Goal: Task Accomplishment & Management: Manage account settings

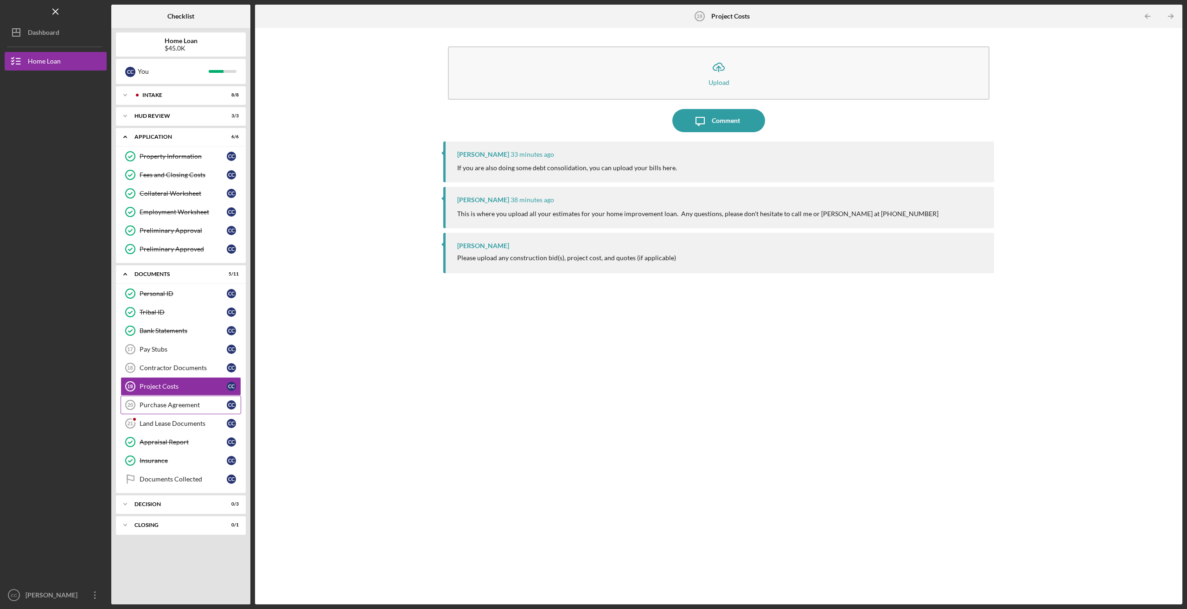
click at [180, 403] on div "Purchase Agreement" at bounding box center [183, 404] width 87 height 7
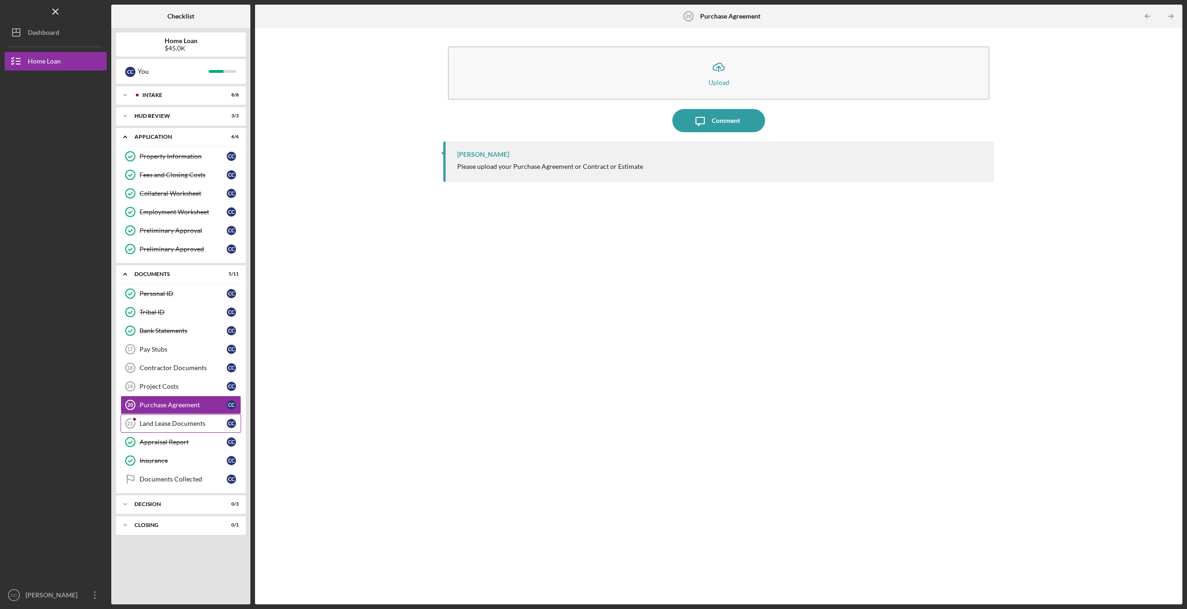
click at [176, 423] on link "Land Lease Documents 21 Land Lease Documents C C" at bounding box center [181, 423] width 121 height 19
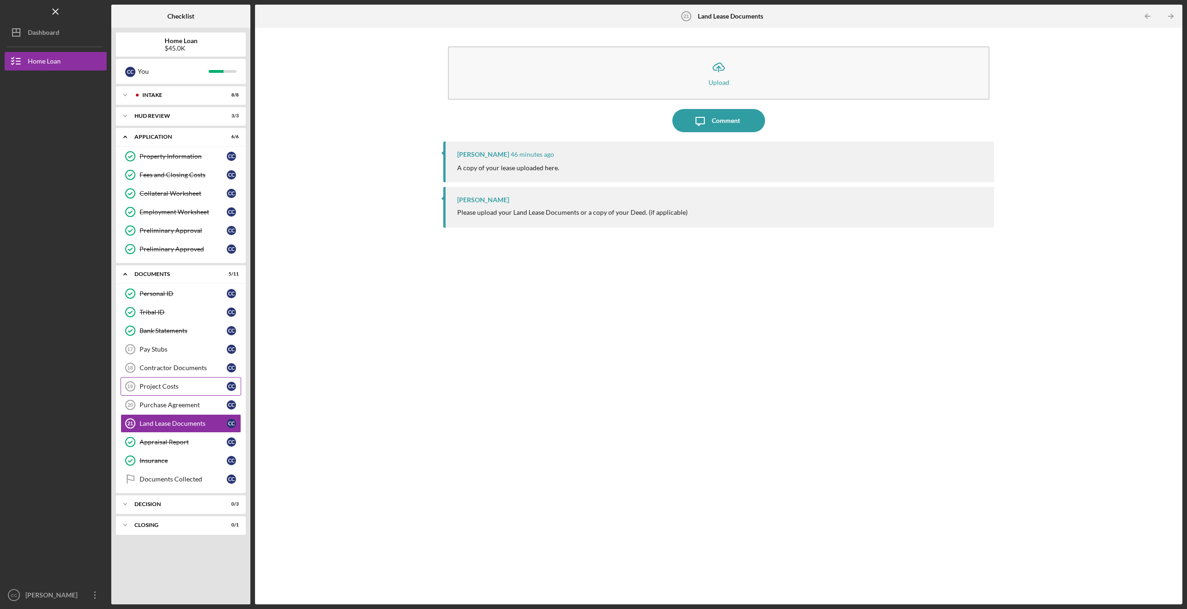
click at [182, 385] on div "Project Costs" at bounding box center [183, 386] width 87 height 7
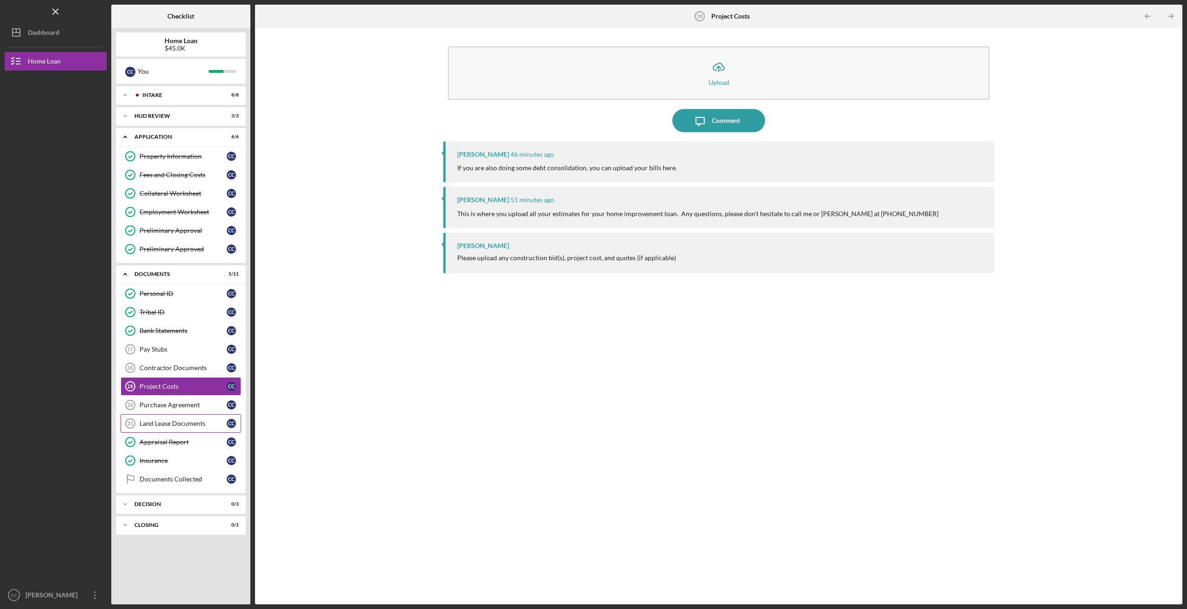
click at [191, 421] on div "Land Lease Documents" at bounding box center [183, 423] width 87 height 7
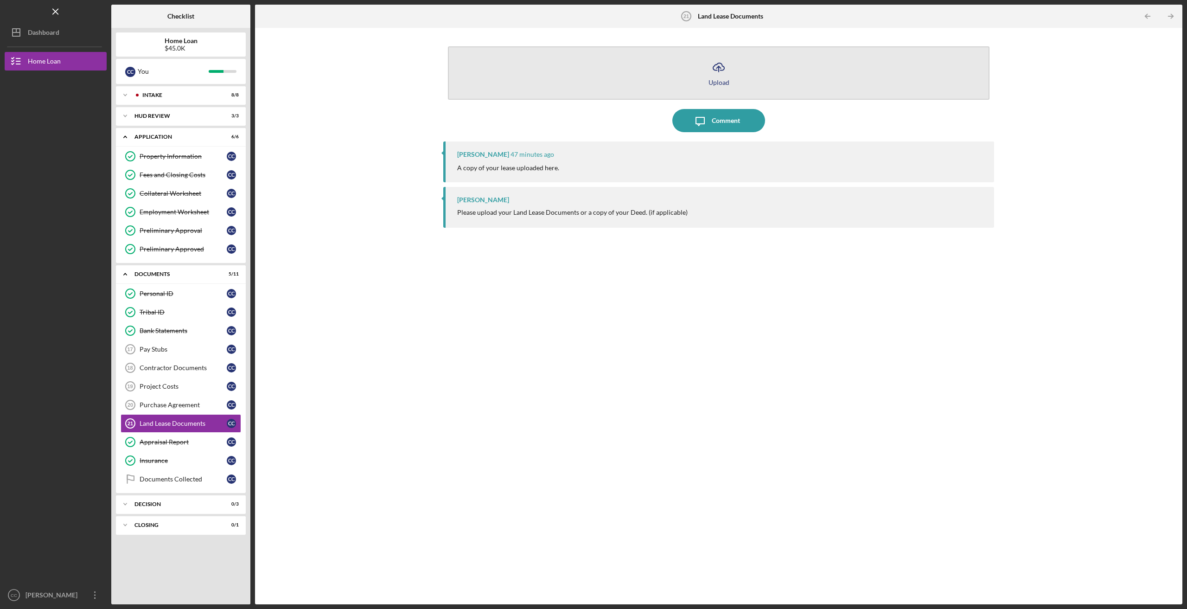
click at [728, 76] on icon "Icon/Upload" at bounding box center [718, 67] width 23 height 23
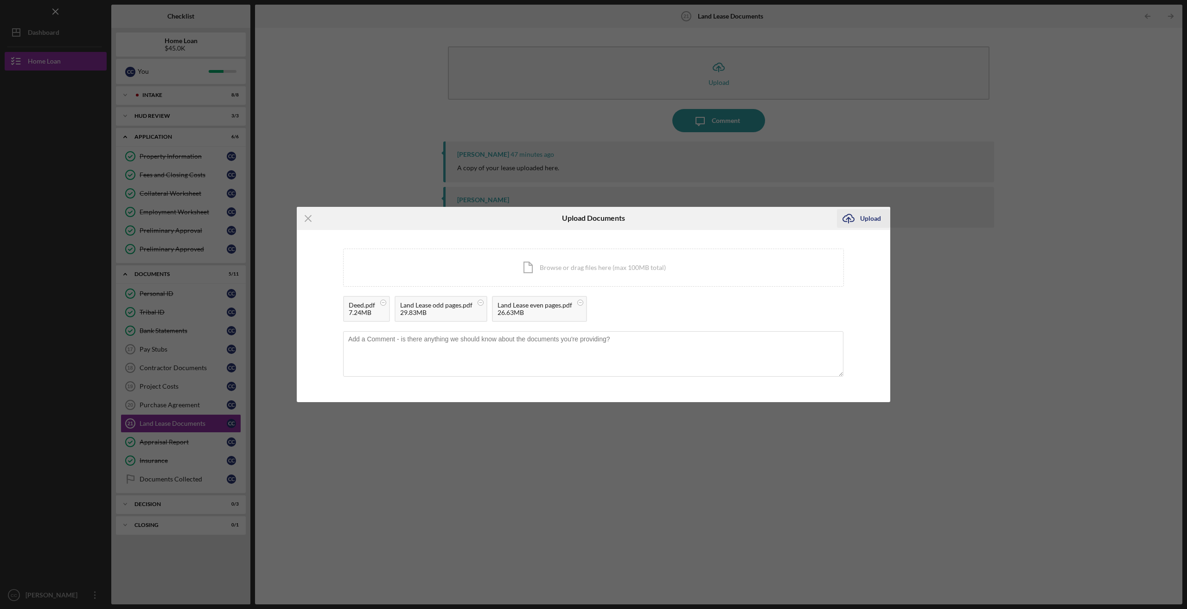
click at [865, 220] on div "Upload" at bounding box center [870, 218] width 21 height 19
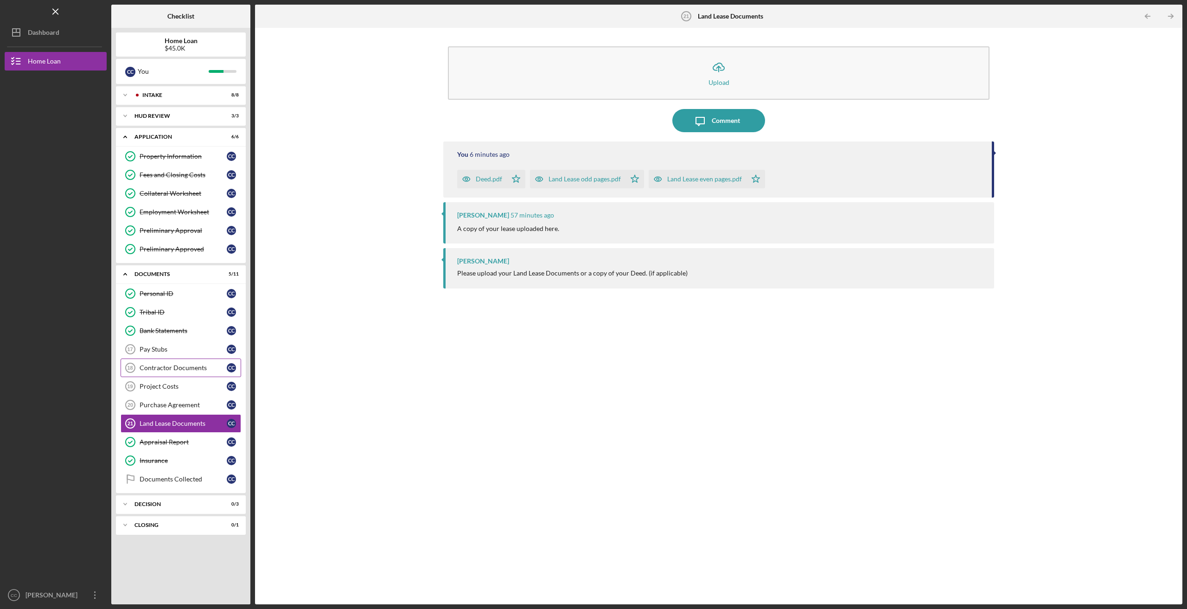
click at [186, 368] on div "Contractor Documents" at bounding box center [183, 367] width 87 height 7
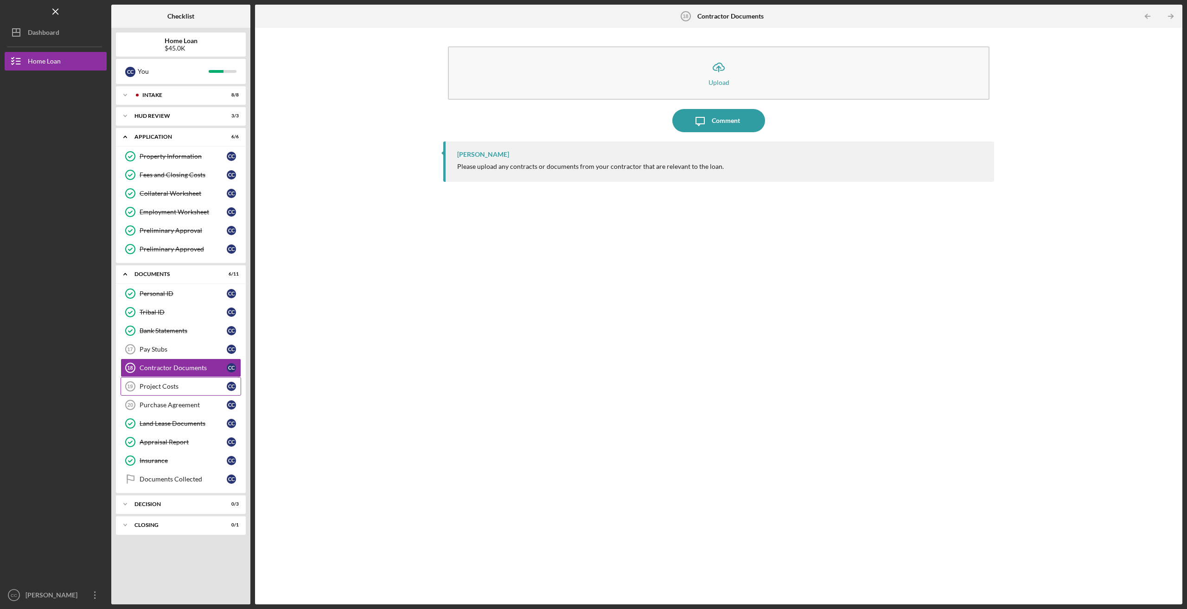
click at [186, 386] on link "Project Costs 19 Project Costs C C" at bounding box center [181, 386] width 121 height 19
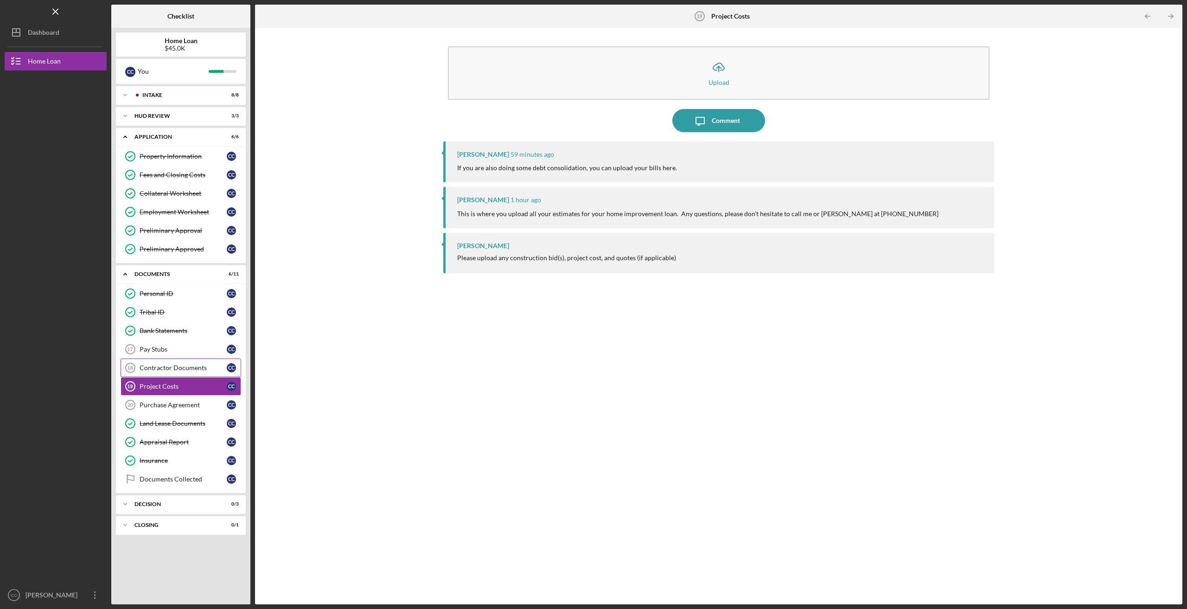
click at [168, 364] on div "Contractor Documents" at bounding box center [183, 367] width 87 height 7
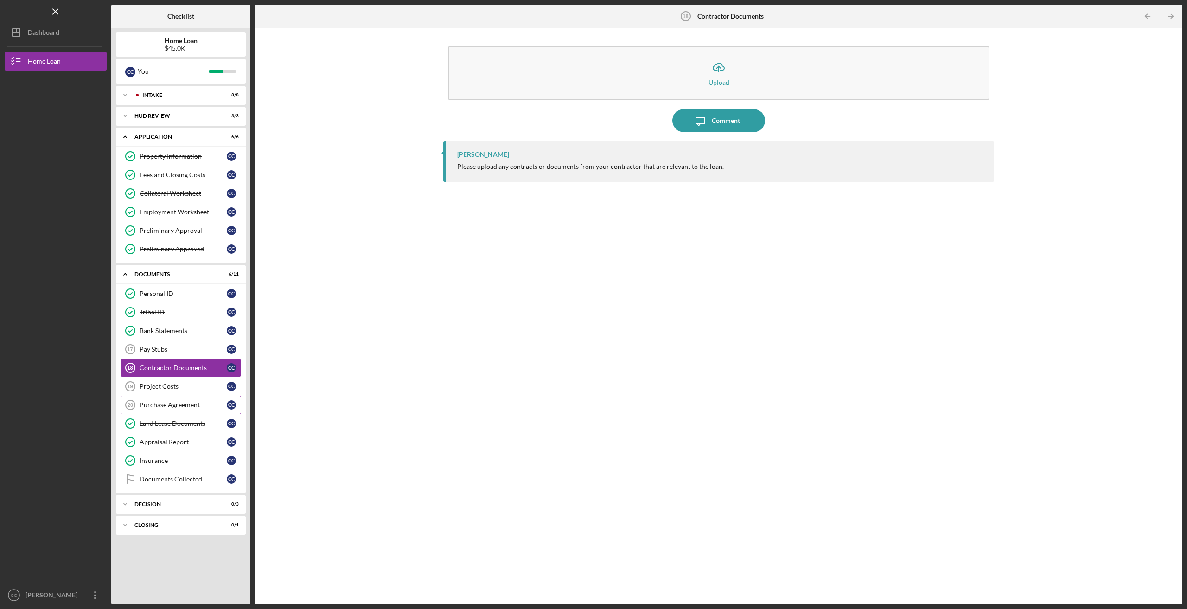
click at [182, 401] on div "Purchase Agreement" at bounding box center [183, 404] width 87 height 7
